Goal: Information Seeking & Learning: Find specific fact

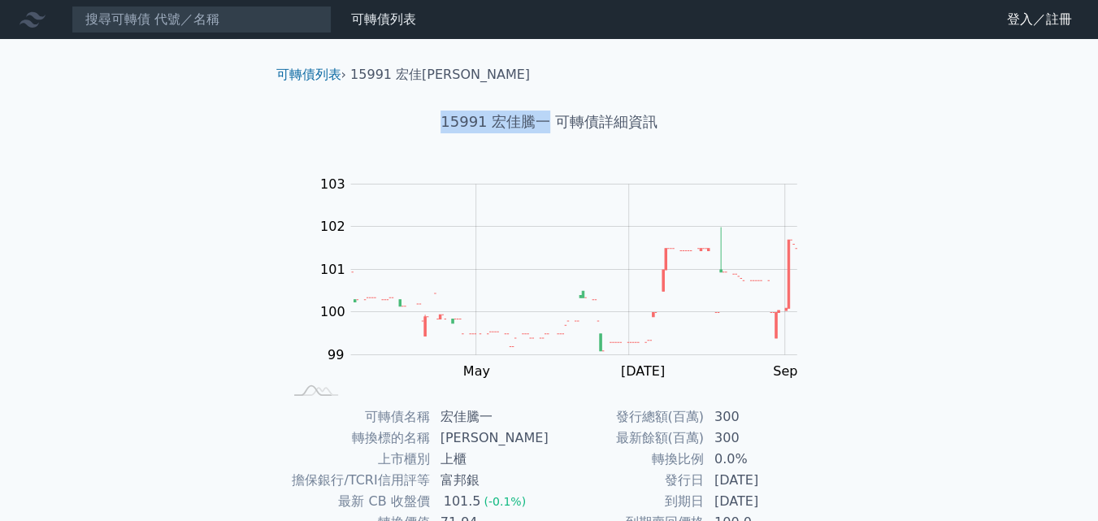
drag, startPoint x: 413, startPoint y: 121, endPoint x: 544, endPoint y: 129, distance: 131.9
click at [544, 129] on h1 "15991 宏佳騰一 可轉債詳細資訊" at bounding box center [549, 122] width 572 height 23
copy h1 "15991 宏佳[PERSON_NAME]"
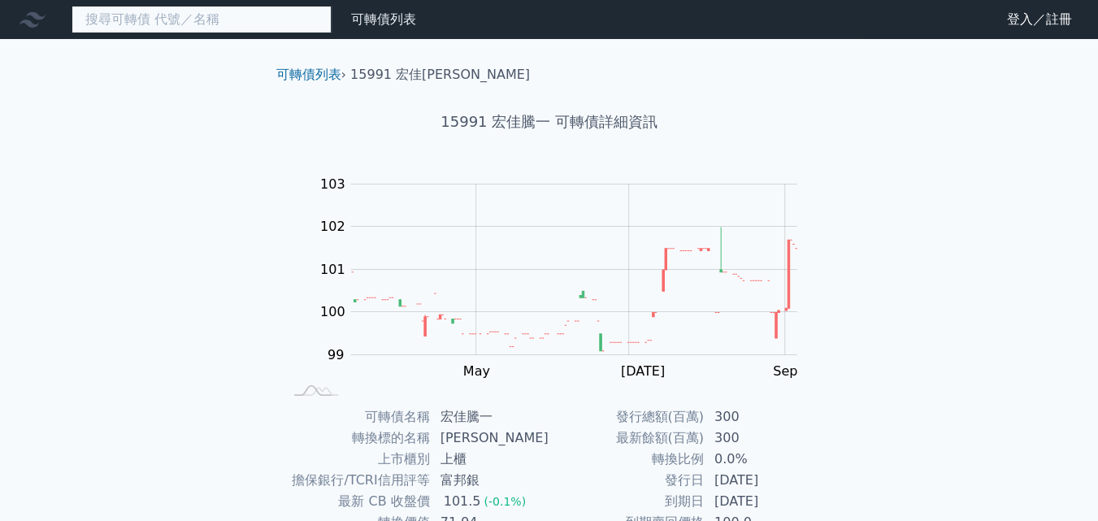
click at [234, 20] on input at bounding box center [202, 20] width 260 height 28
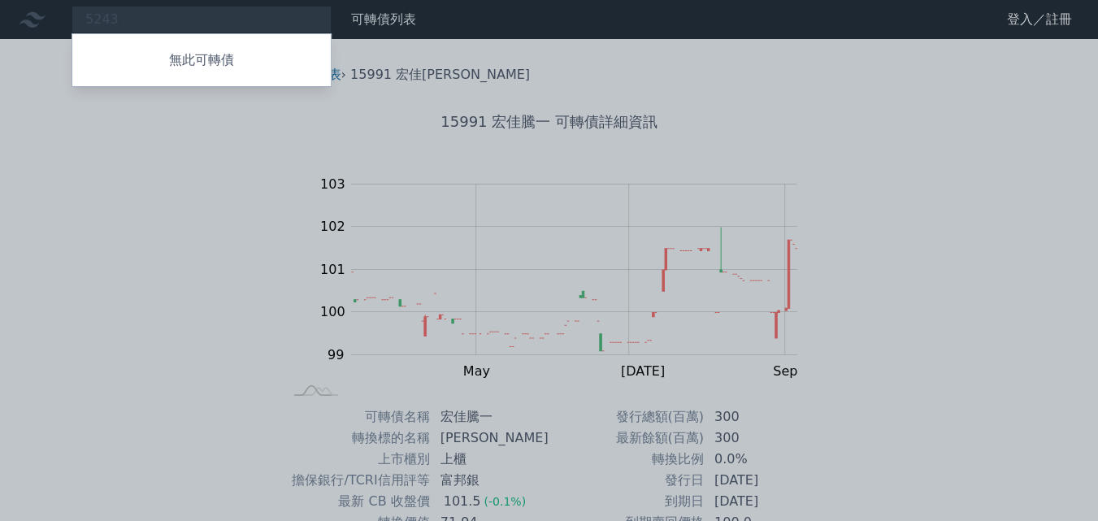
drag, startPoint x: 213, startPoint y: 209, endPoint x: 947, endPoint y: 28, distance: 756.3
click at [214, 206] on div at bounding box center [549, 260] width 1098 height 521
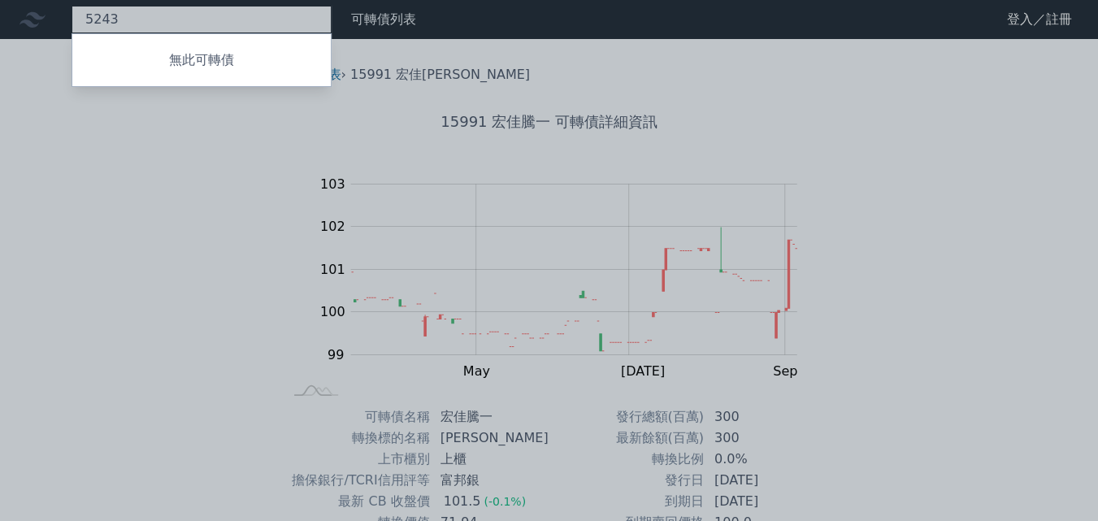
click at [237, 28] on div "5243 無此可轉債" at bounding box center [202, 20] width 260 height 28
type input "5"
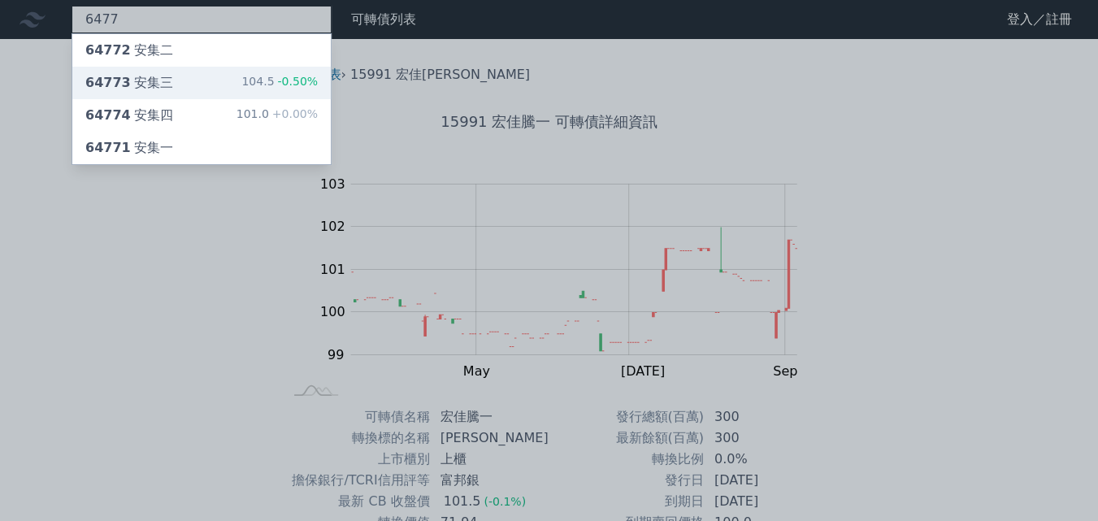
type input "6477"
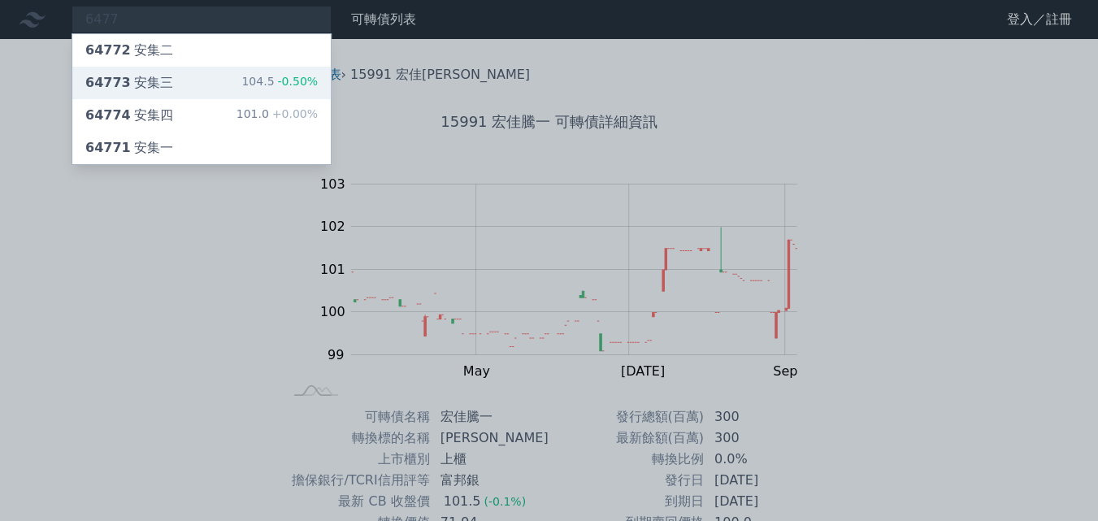
click at [202, 73] on div "64773 安集三 104.5 -0.50%" at bounding box center [201, 83] width 258 height 33
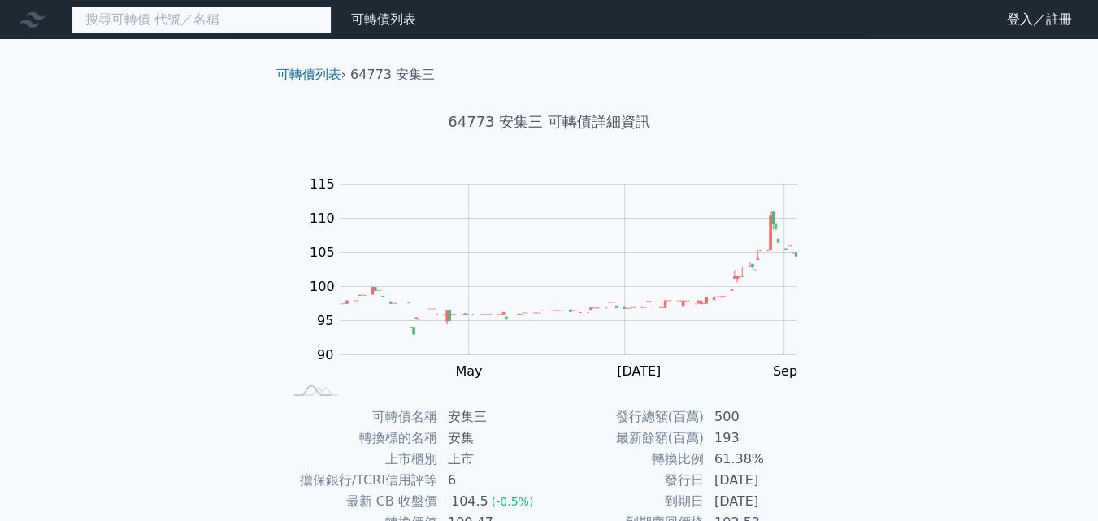
click at [232, 23] on input at bounding box center [202, 20] width 260 height 28
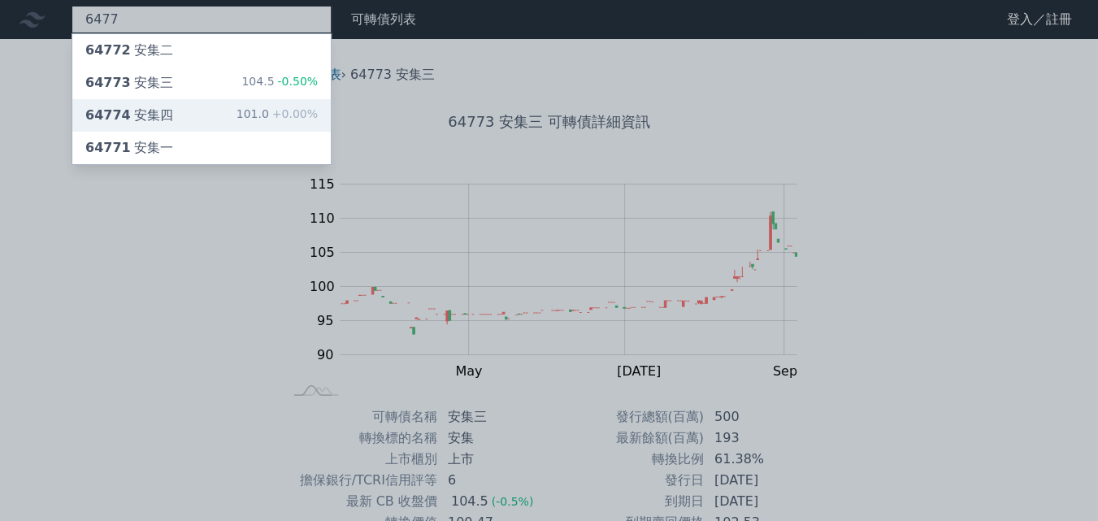
type input "6477"
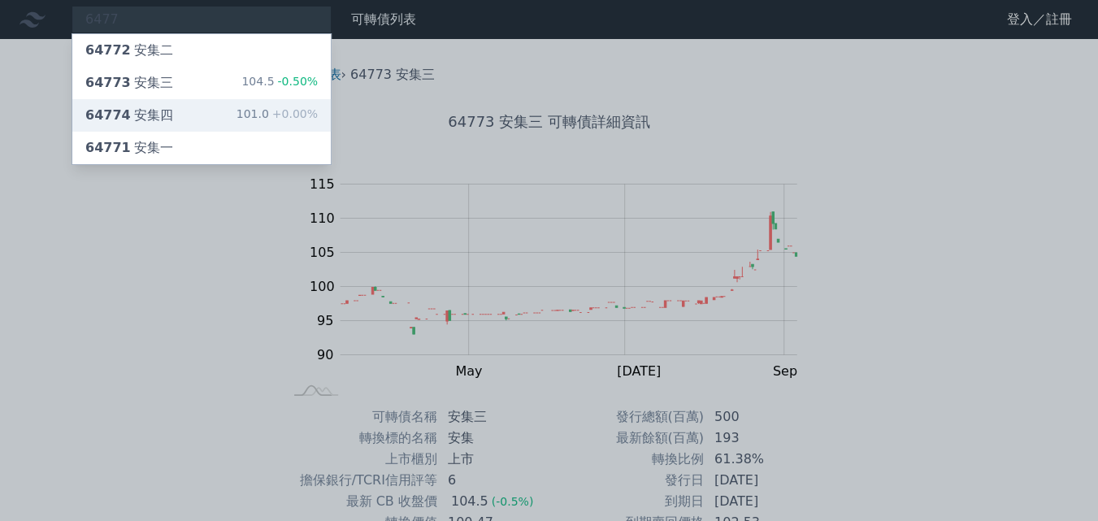
click at [212, 115] on div "64774 安集四 101.0 +0.00%" at bounding box center [201, 115] width 258 height 33
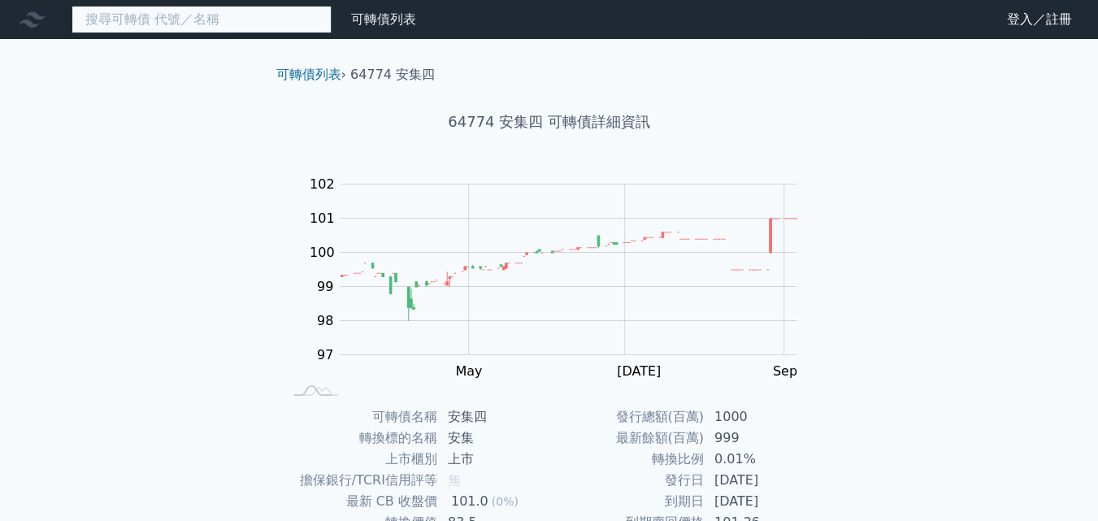
click at [171, 17] on input at bounding box center [202, 20] width 260 height 28
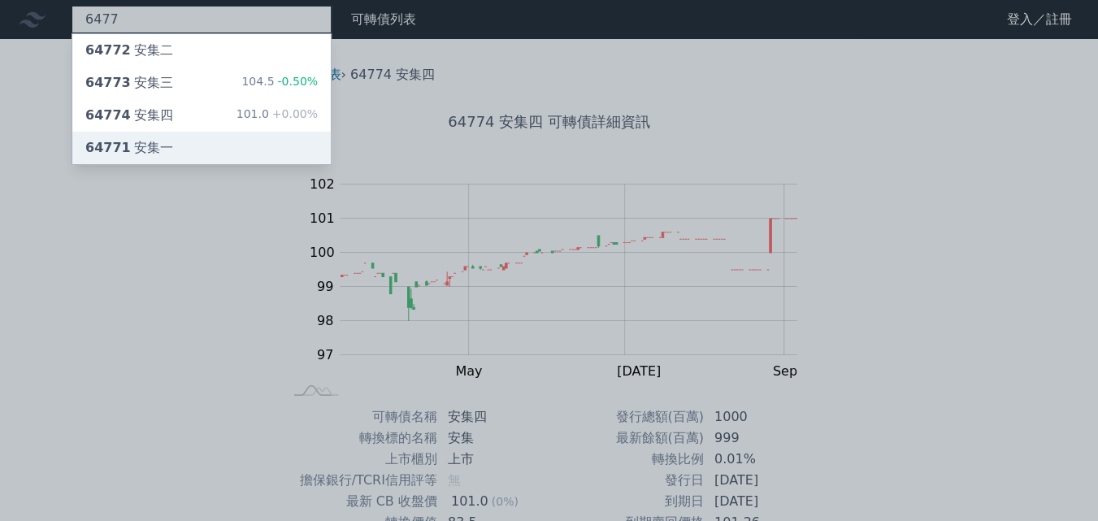
type input "6477"
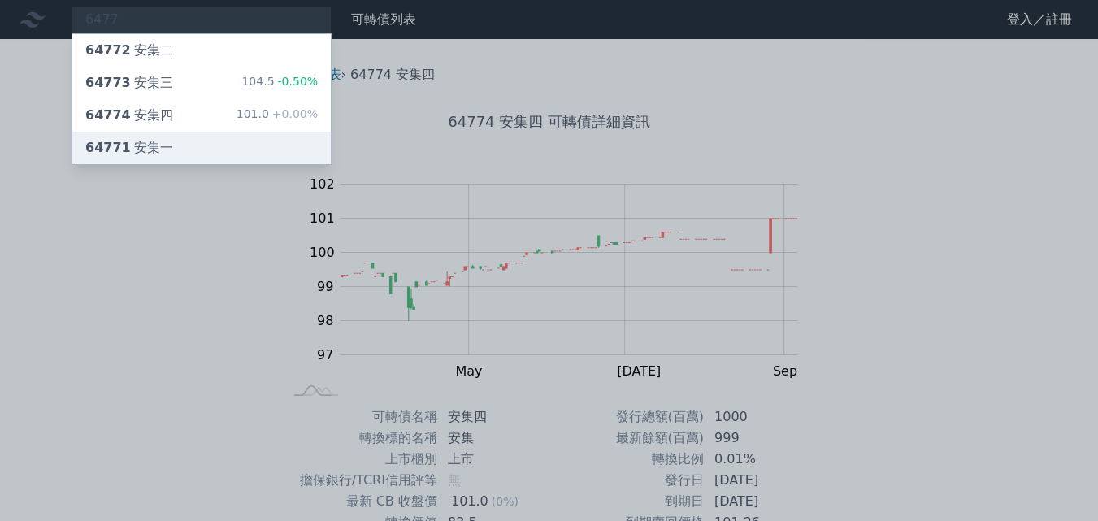
click at [181, 149] on div "64771 安集一" at bounding box center [201, 148] width 258 height 33
